Goal: Find specific page/section: Find specific page/section

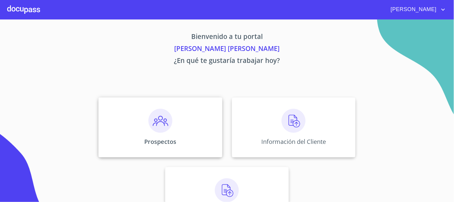
click at [148, 117] on img at bounding box center [160, 121] width 24 height 24
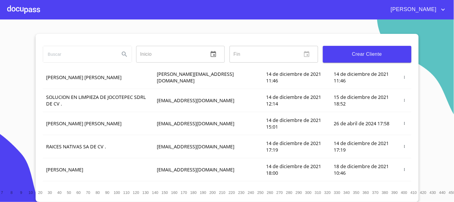
scroll to position [107, 0]
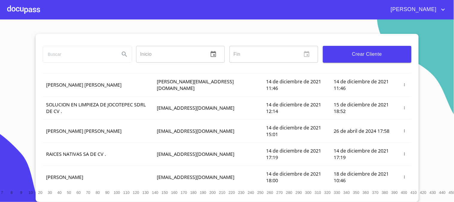
click at [22, 5] on div at bounding box center [23, 9] width 33 height 19
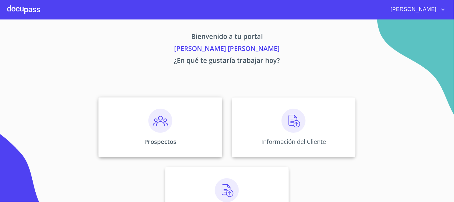
click at [158, 148] on div "Prospectos" at bounding box center [161, 127] width 124 height 60
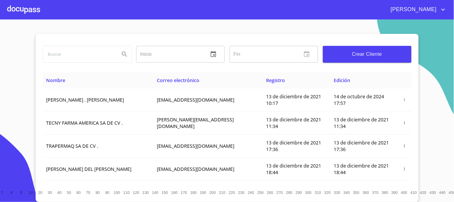
click at [86, 59] on input "search" at bounding box center [79, 54] width 72 height 16
type input "[PERSON_NAME]"
click at [127, 50] on button "Search" at bounding box center [124, 54] width 14 height 14
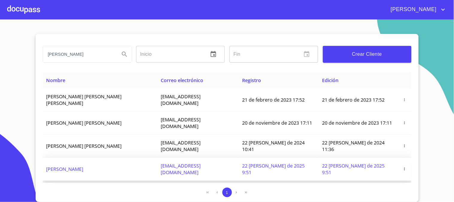
click at [100, 157] on td "[PERSON_NAME]" at bounding box center [100, 168] width 115 height 23
